Goal: Communication & Community: Share content

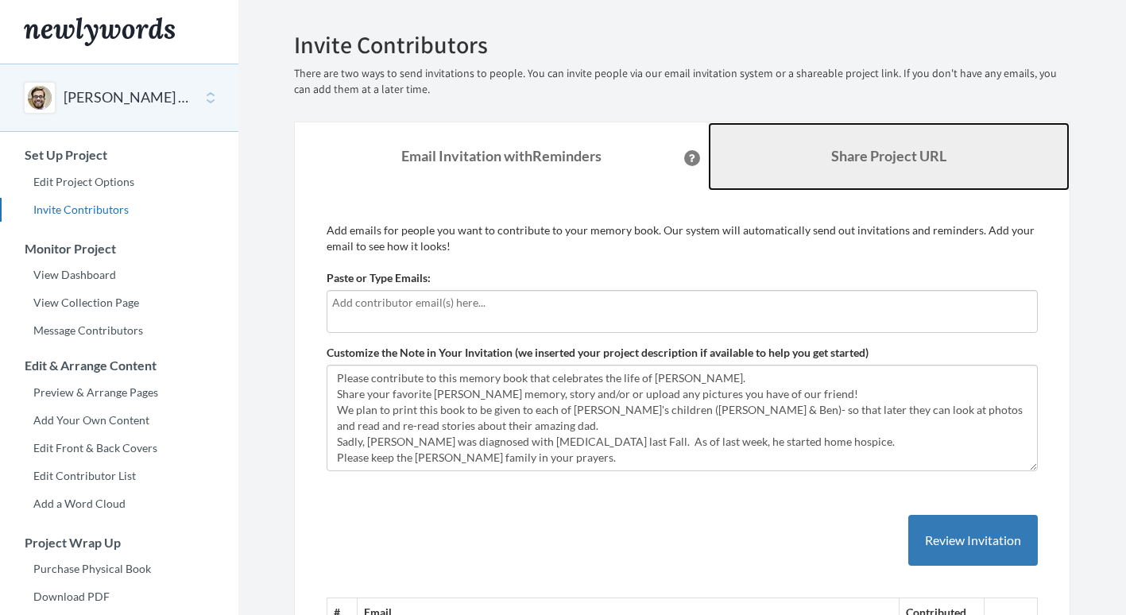
click at [873, 160] on b "Share Project URL" at bounding box center [888, 155] width 115 height 17
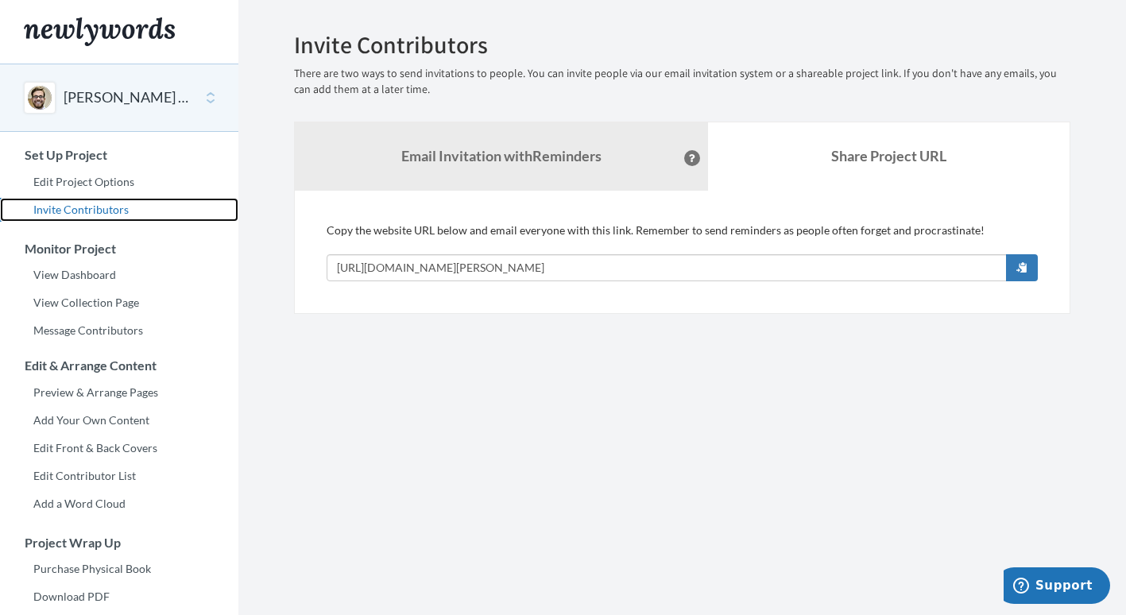
click at [102, 208] on link "Invite Contributors" at bounding box center [119, 210] width 238 height 24
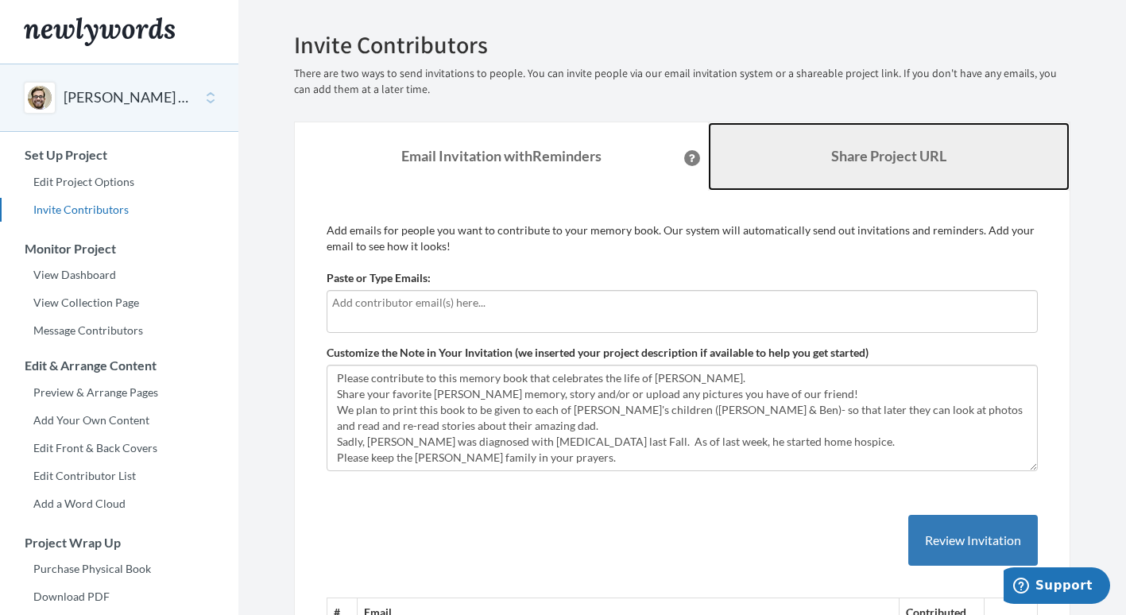
click at [831, 157] on b "Share Project URL" at bounding box center [888, 155] width 115 height 17
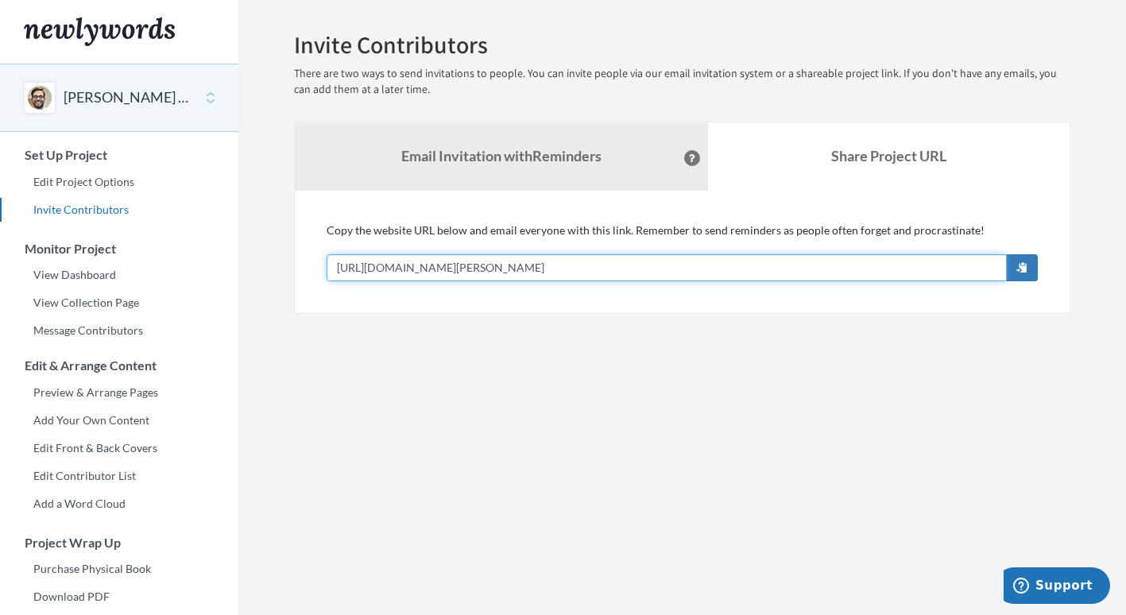
click at [618, 272] on input "[URL][DOMAIN_NAME][PERSON_NAME]" at bounding box center [667, 267] width 680 height 27
